Goal: Task Accomplishment & Management: Manage account settings

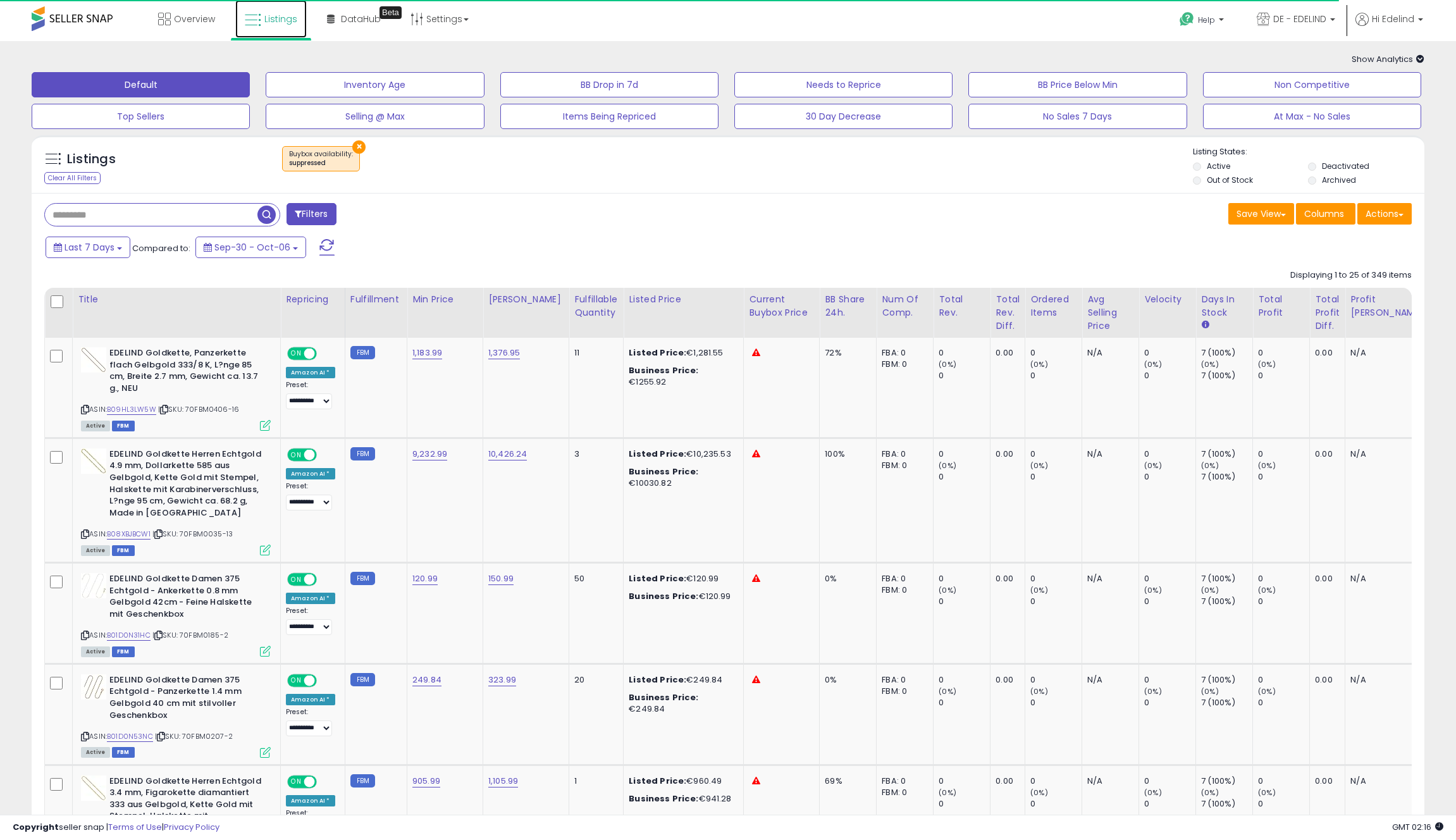
click at [273, 11] on link "Listings" at bounding box center [270, 18] width 71 height 38
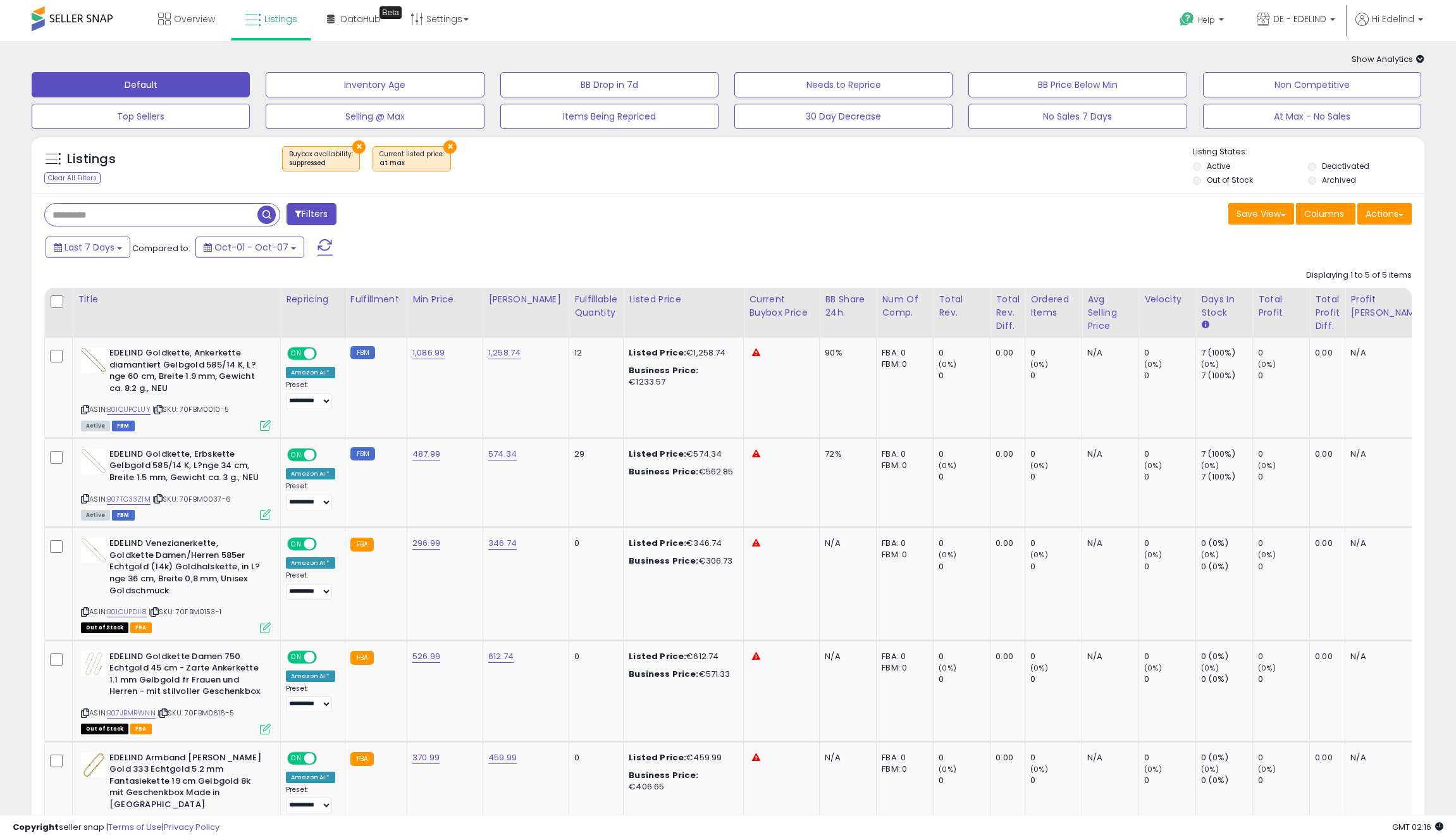
click at [355, 144] on button "×" at bounding box center [359, 147] width 13 height 13
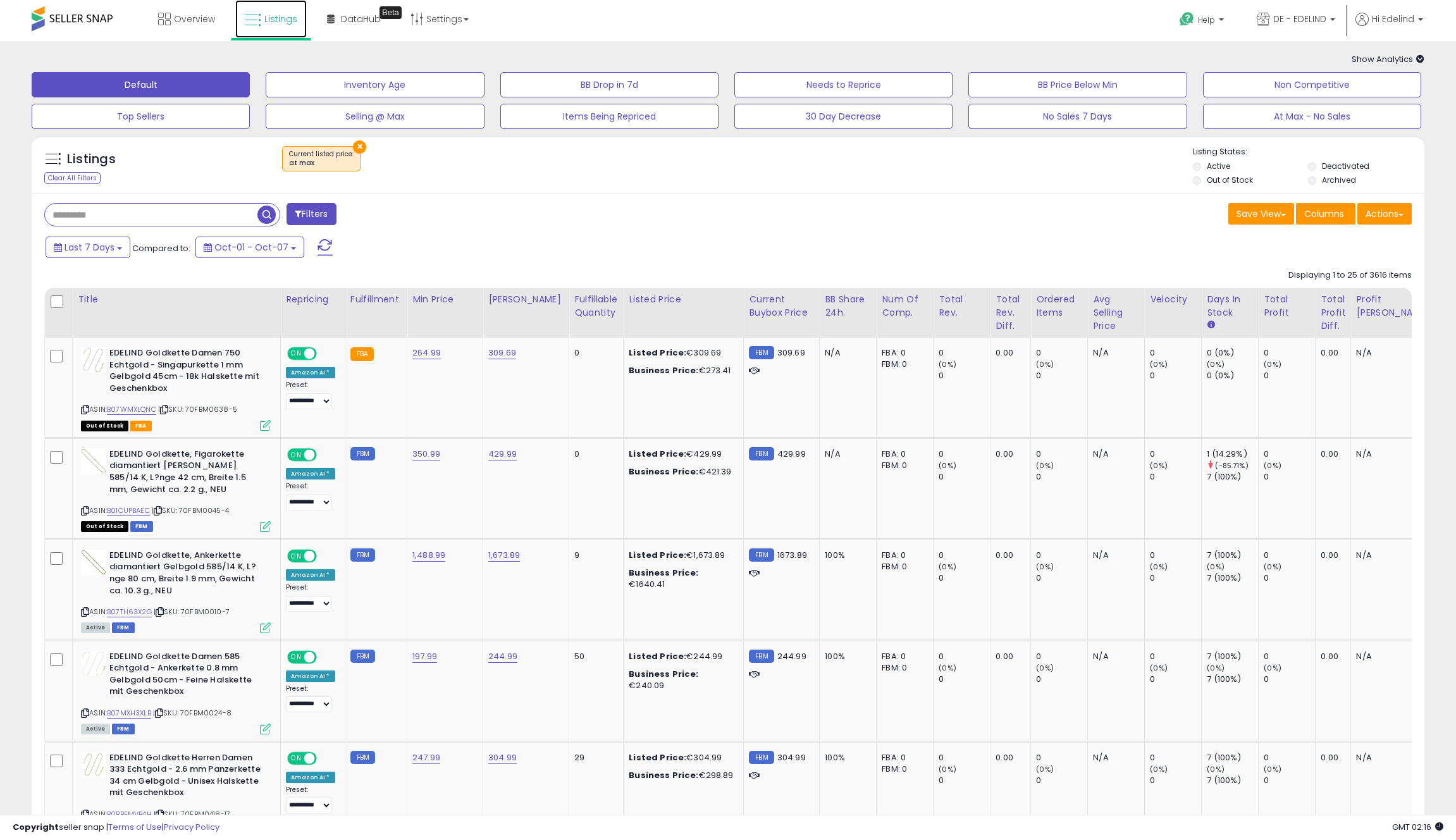
click at [273, 11] on link "Listings" at bounding box center [270, 18] width 71 height 38
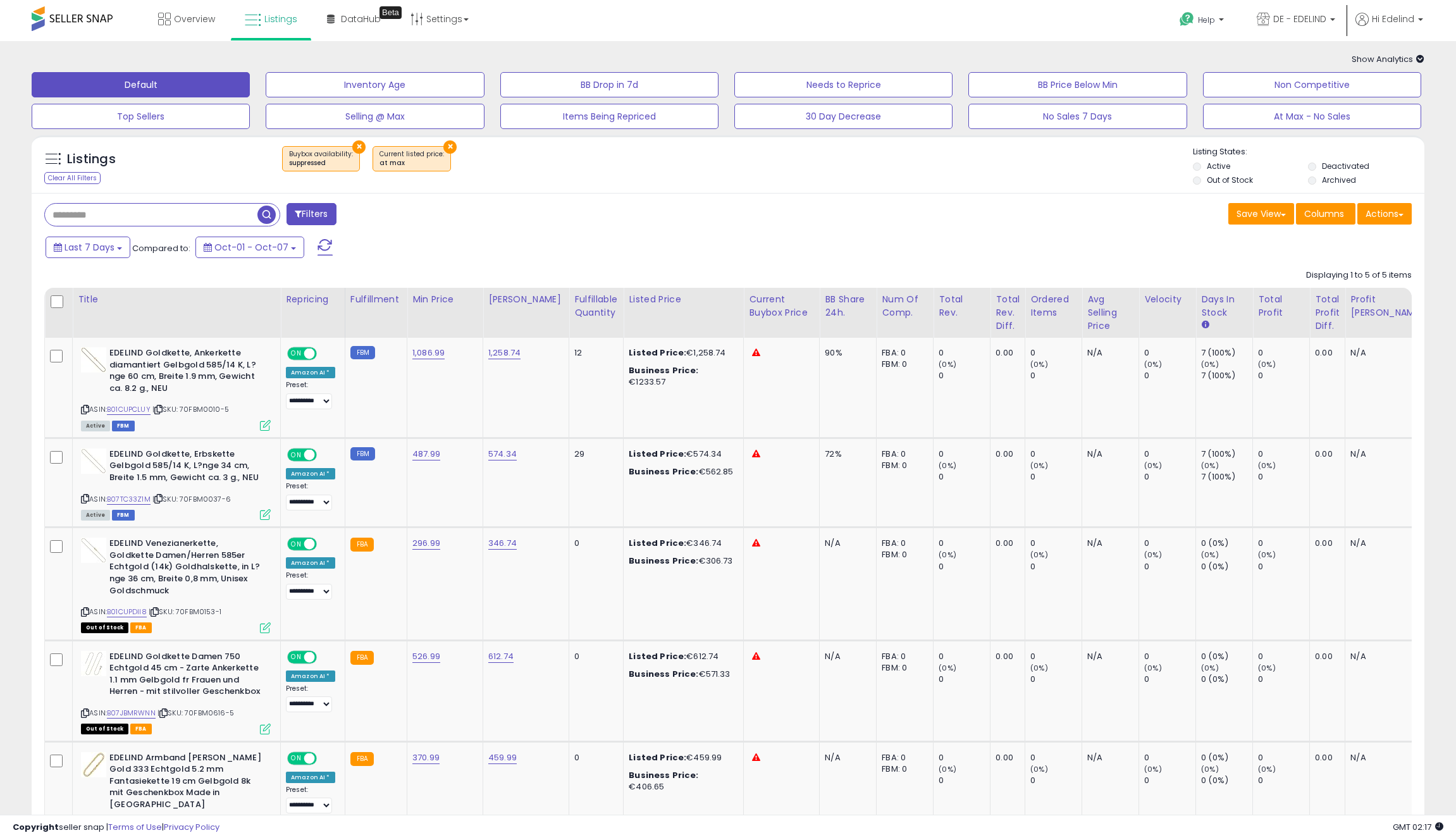
click at [445, 146] on button "×" at bounding box center [450, 147] width 13 height 13
